Goal: Transaction & Acquisition: Purchase product/service

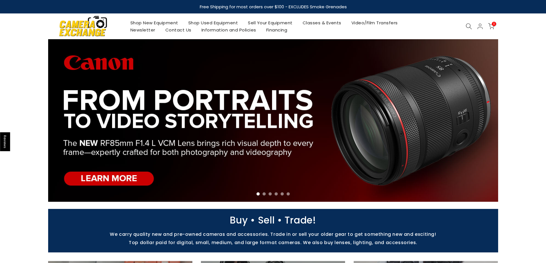
click at [204, 20] on link "Shop Used Equipment" at bounding box center [213, 22] width 60 height 7
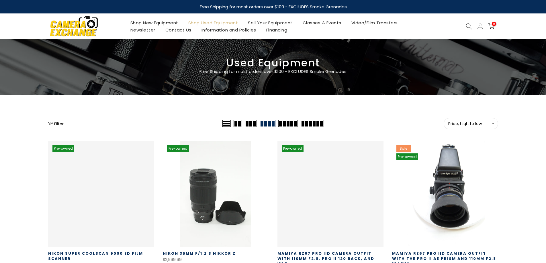
click at [474, 25] on div at bounding box center [479, 26] width 11 height 7
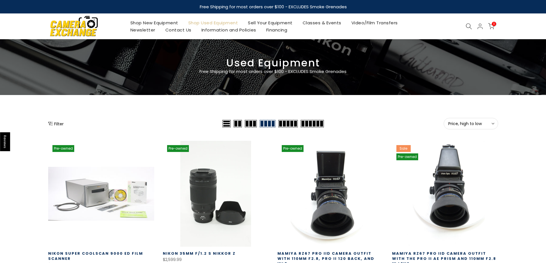
click at [469, 27] on icon at bounding box center [469, 26] width 6 height 6
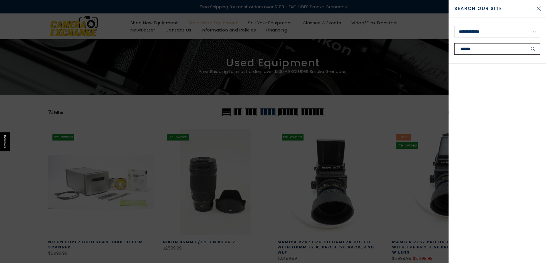
type input "*******"
click at [526, 43] on button "submit" at bounding box center [533, 48] width 14 height 11
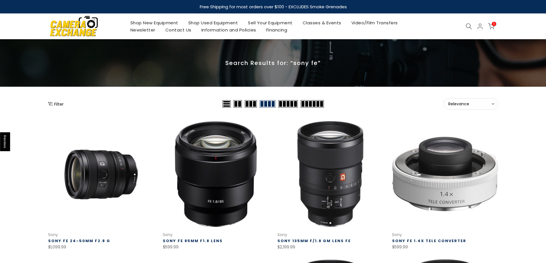
click at [477, 101] on span "Relevance" at bounding box center [470, 103] width 45 height 5
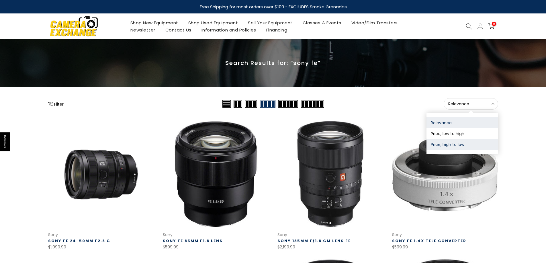
click at [462, 142] on button "Price, high to low" at bounding box center [462, 144] width 72 height 11
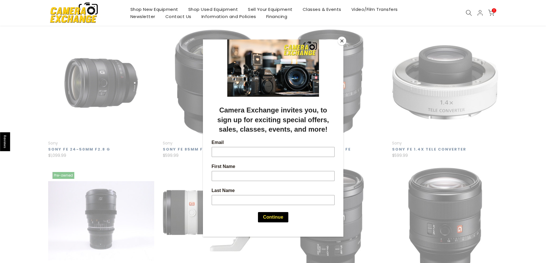
scroll to position [93, 0]
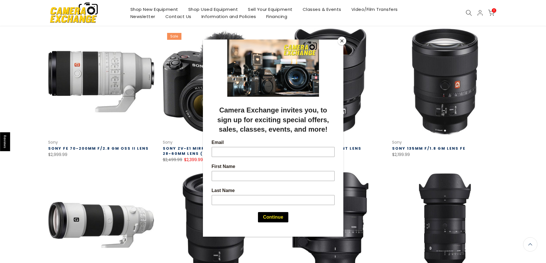
click at [341, 38] on button "Close" at bounding box center [342, 41] width 9 height 9
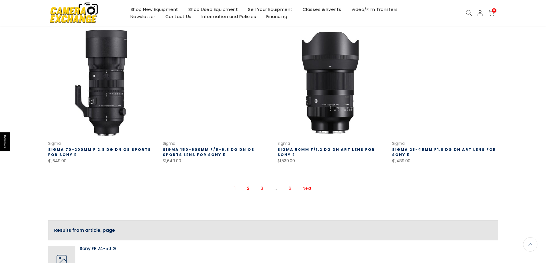
scroll to position [379, 0]
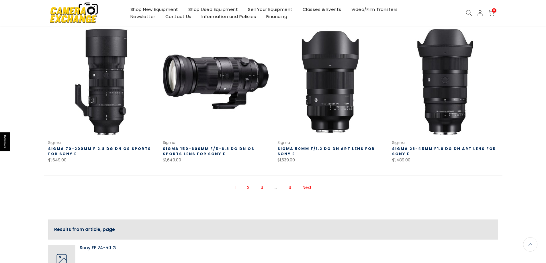
click at [311, 190] on link "Next" at bounding box center [307, 188] width 15 height 10
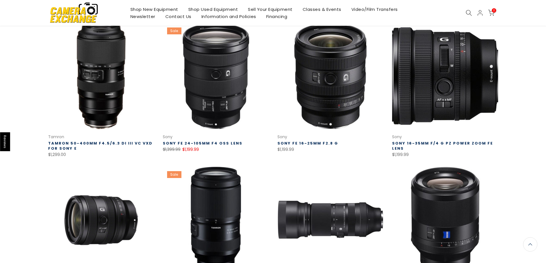
scroll to position [351, 0]
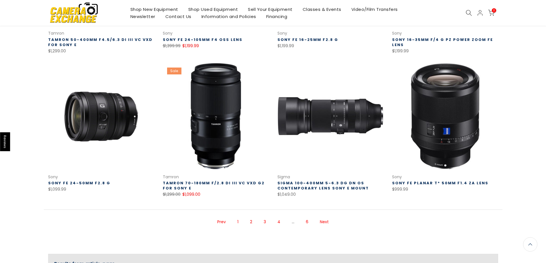
click at [326, 225] on link "Next" at bounding box center [324, 222] width 15 height 10
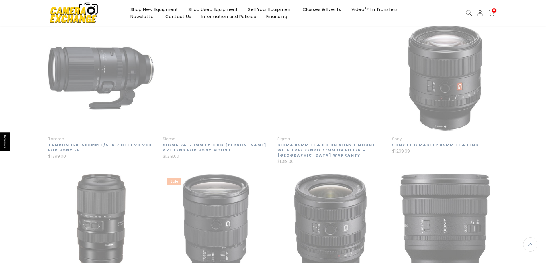
scroll to position [93, 0]
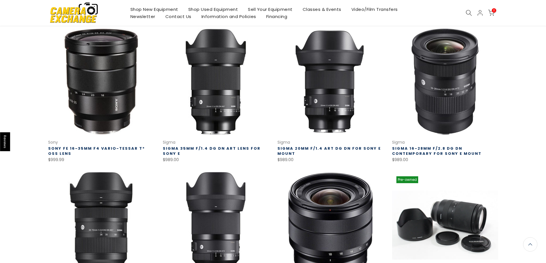
click at [206, 7] on link "Shop Used Equipment" at bounding box center [213, 9] width 60 height 7
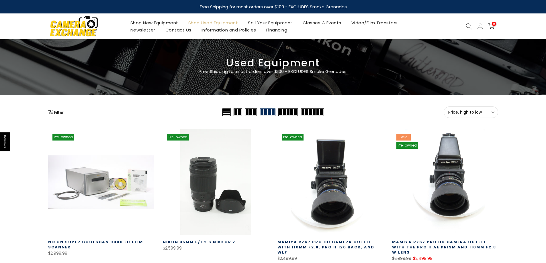
click at [471, 25] on icon at bounding box center [469, 26] width 6 height 6
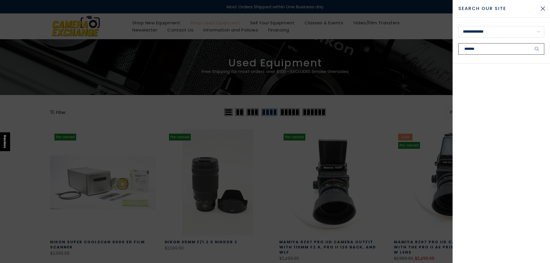
type input "*******"
click at [530, 43] on button "submit" at bounding box center [537, 48] width 14 height 11
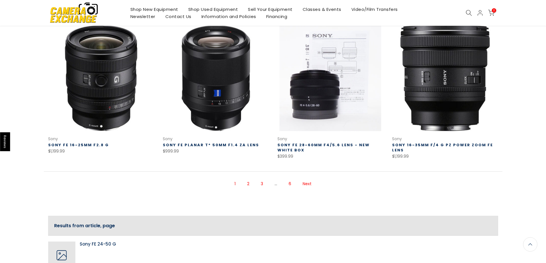
scroll to position [372, 0]
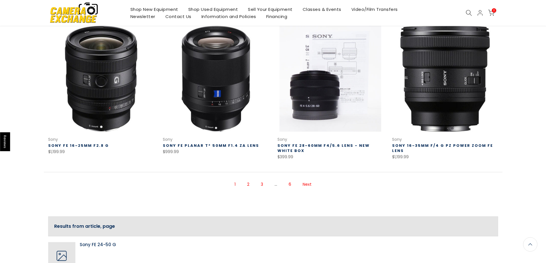
click at [312, 182] on link "Next" at bounding box center [307, 185] width 15 height 10
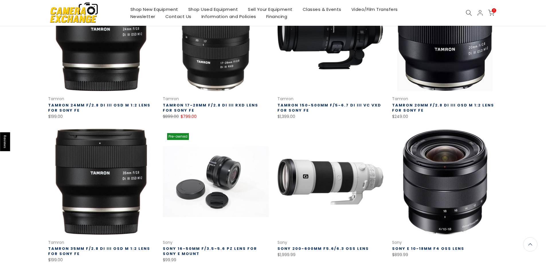
scroll to position [321, 0]
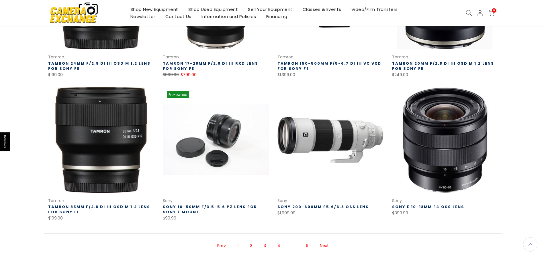
click at [323, 245] on link "Next" at bounding box center [324, 246] width 15 height 10
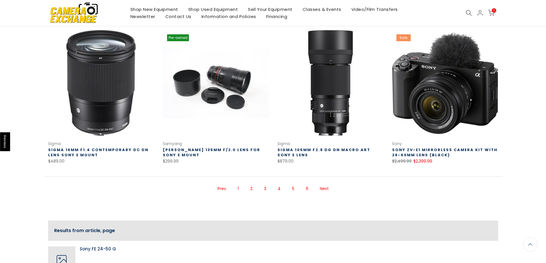
scroll to position [379, 0]
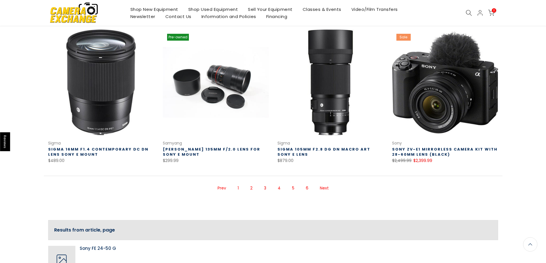
click at [325, 186] on link "Next" at bounding box center [324, 188] width 15 height 10
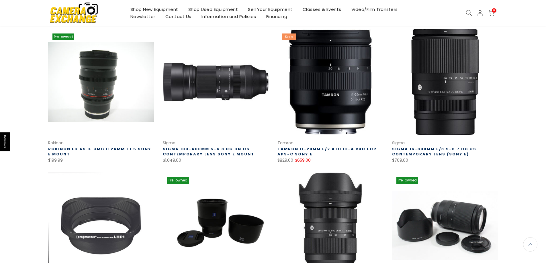
scroll to position [93, 0]
